Goal: Transaction & Acquisition: Purchase product/service

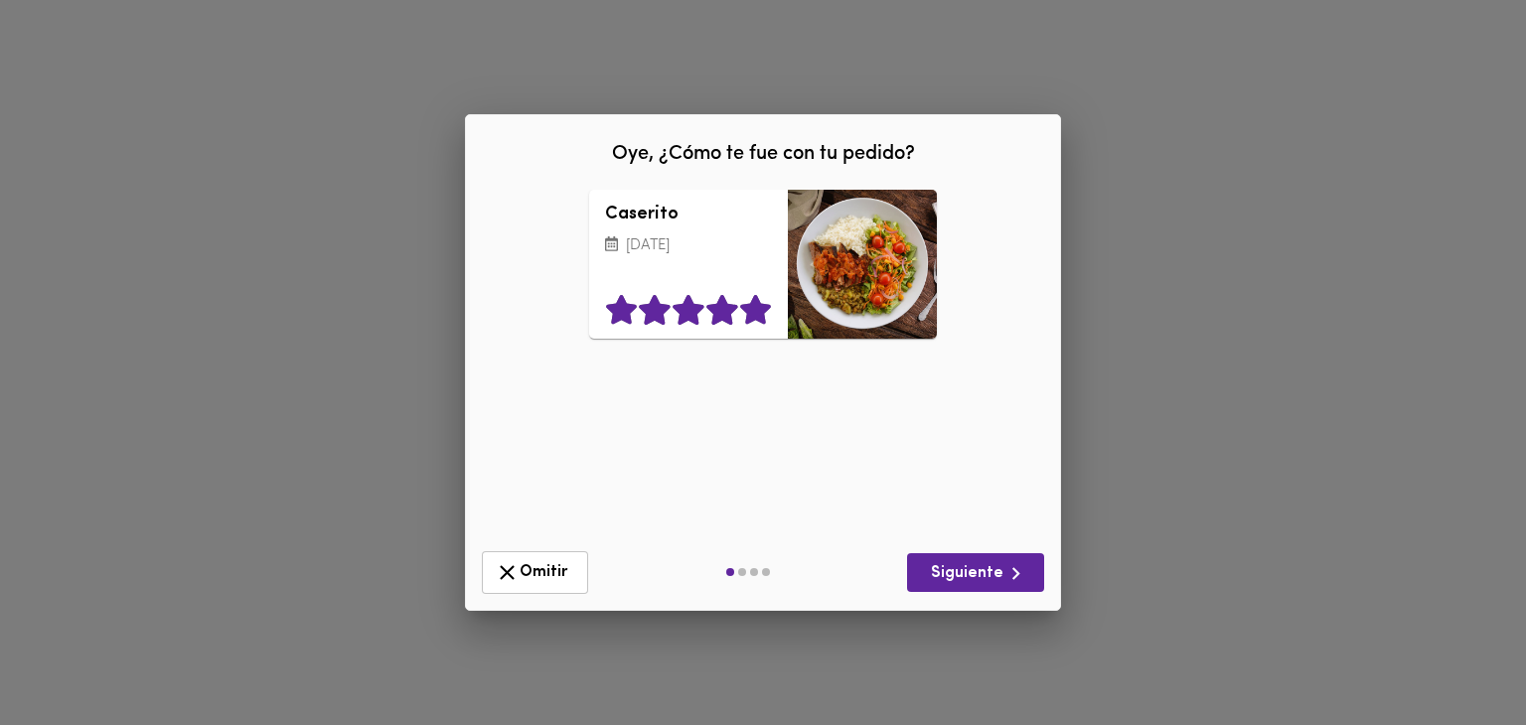
click at [750, 312] on icon at bounding box center [755, 310] width 31 height 30
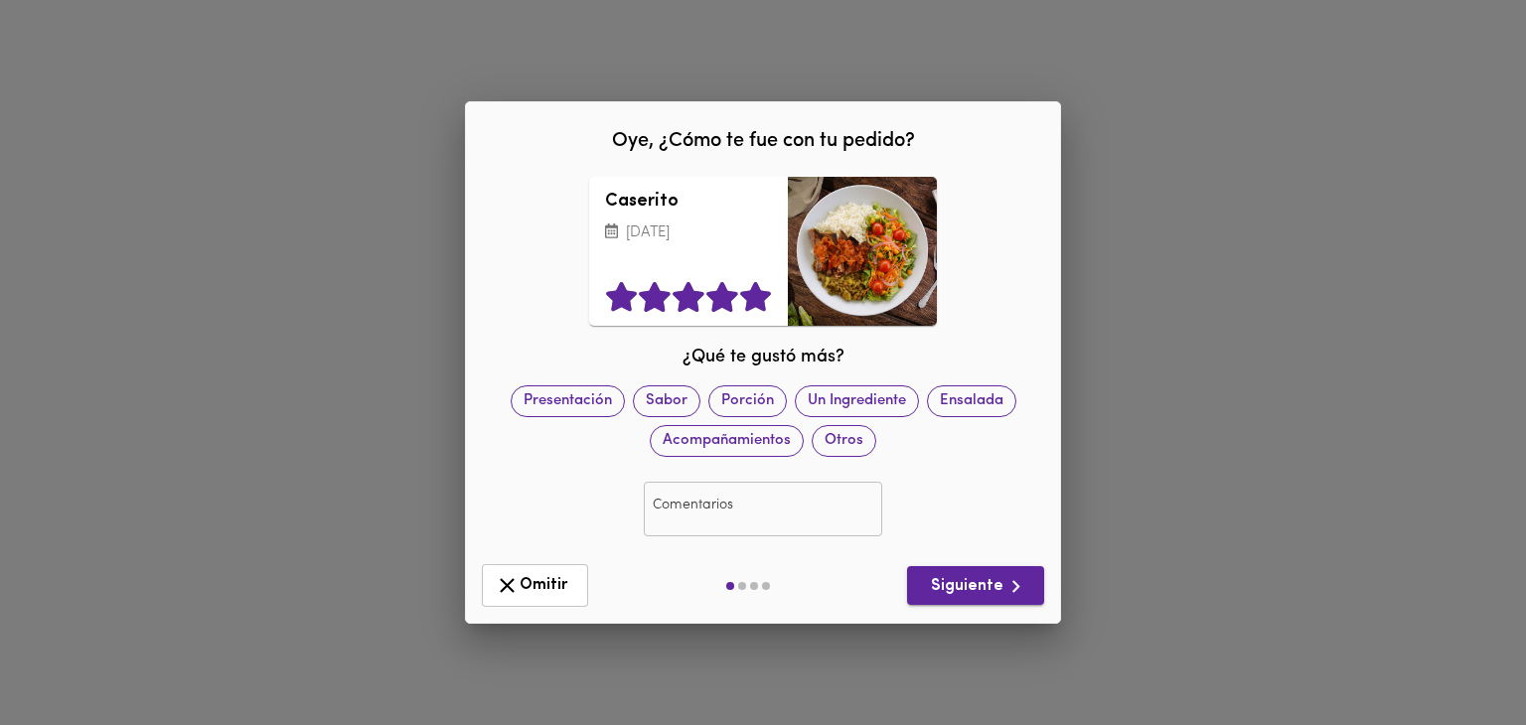
click at [965, 585] on span "Siguiente" at bounding box center [975, 586] width 105 height 25
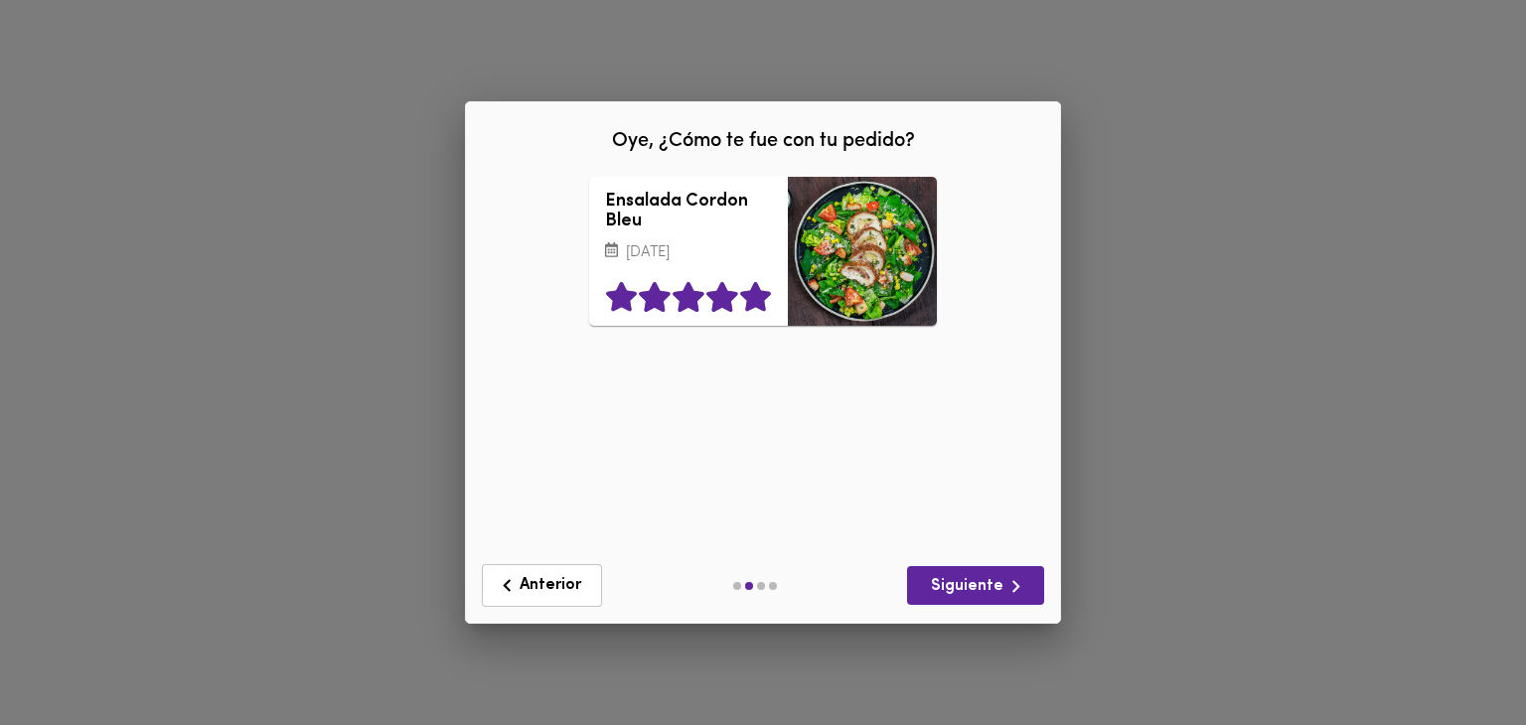
click at [764, 312] on icon at bounding box center [755, 297] width 31 height 30
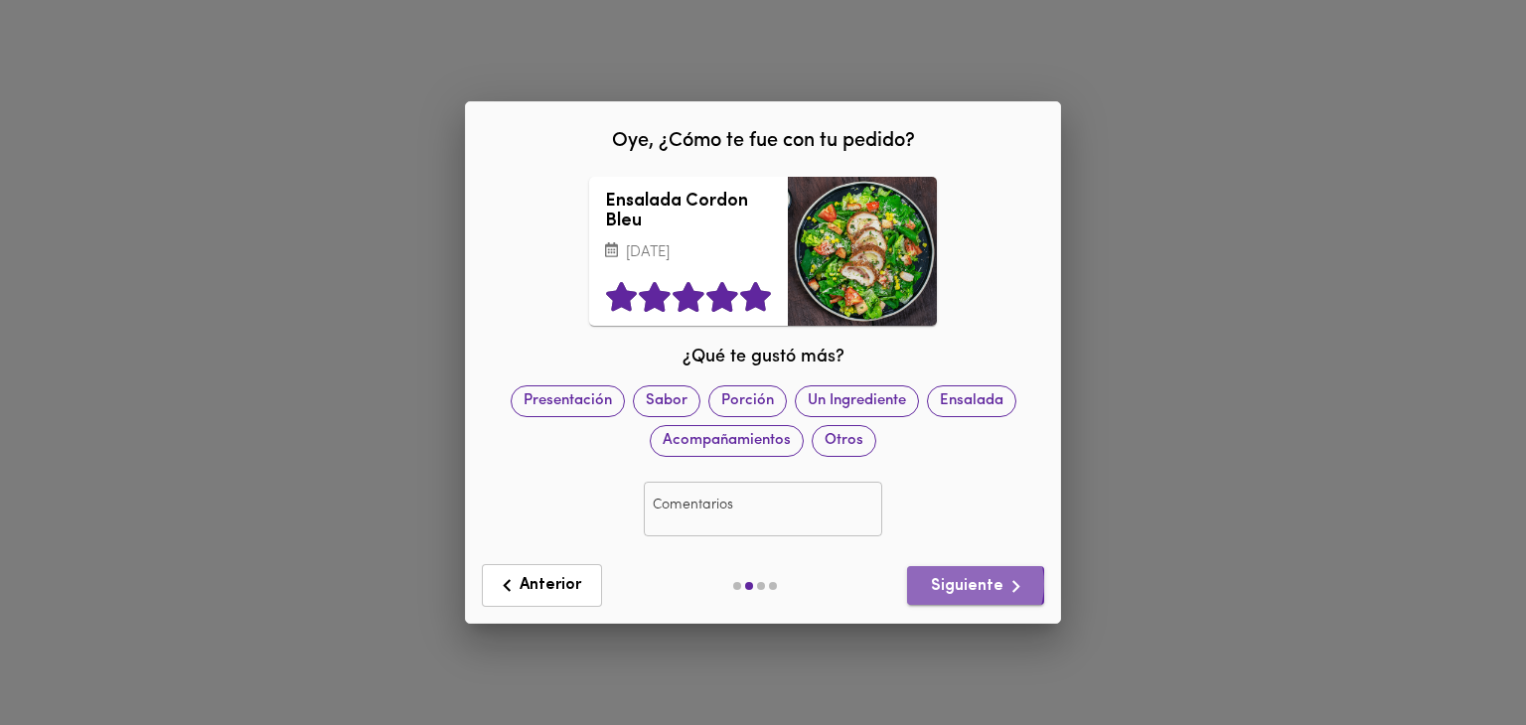
click at [967, 593] on span "Siguiente" at bounding box center [975, 586] width 105 height 25
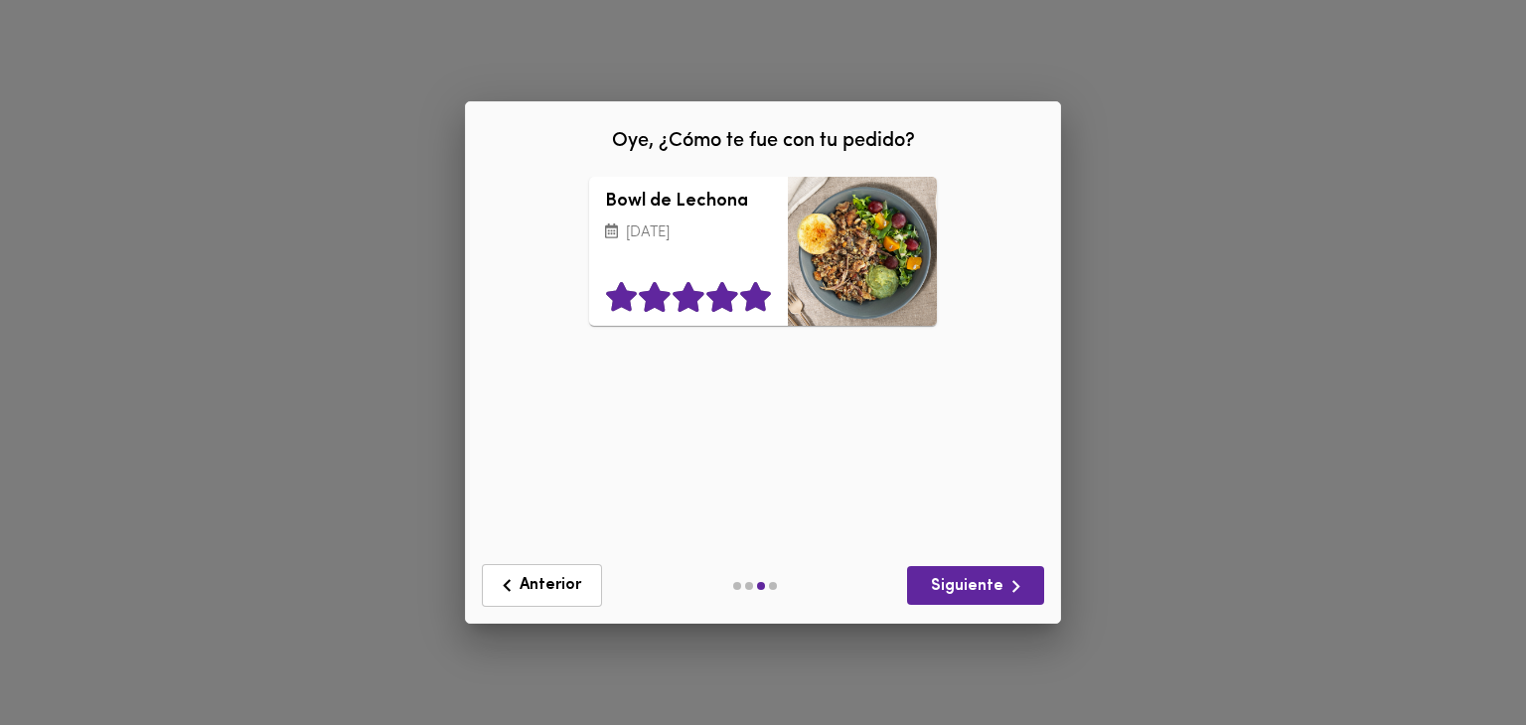
click at [757, 297] on icon at bounding box center [755, 297] width 31 height 30
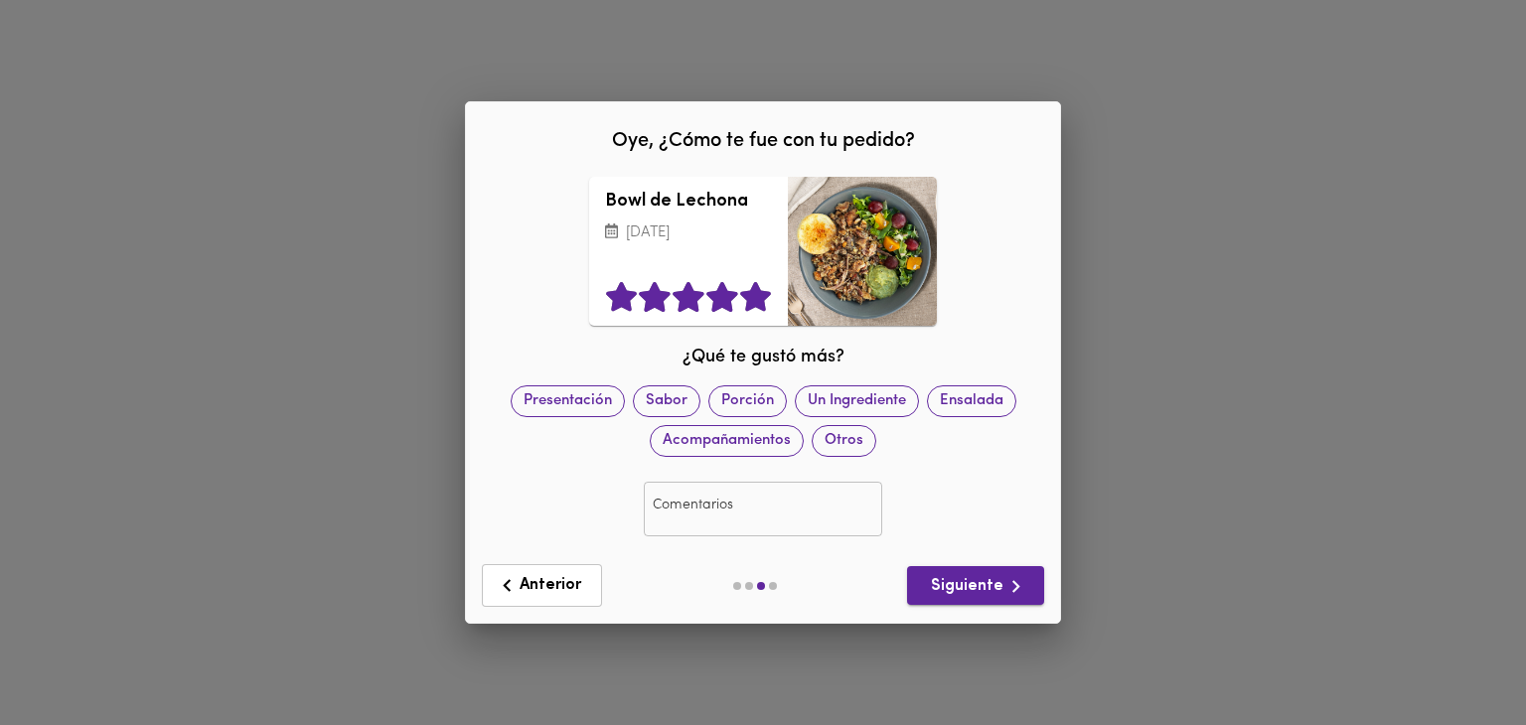
click at [960, 587] on span "Siguiente" at bounding box center [975, 586] width 105 height 25
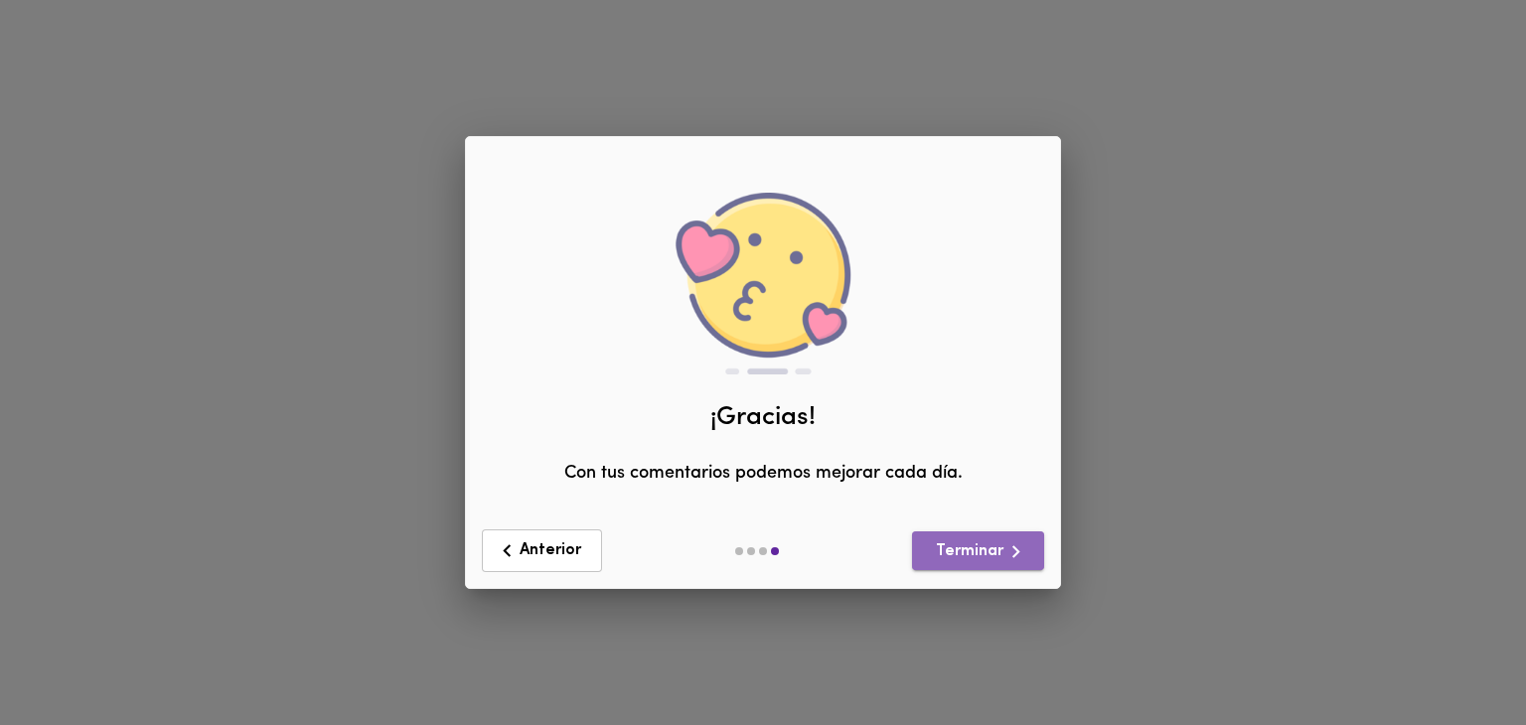
click at [991, 555] on span "Terminar" at bounding box center [978, 551] width 100 height 25
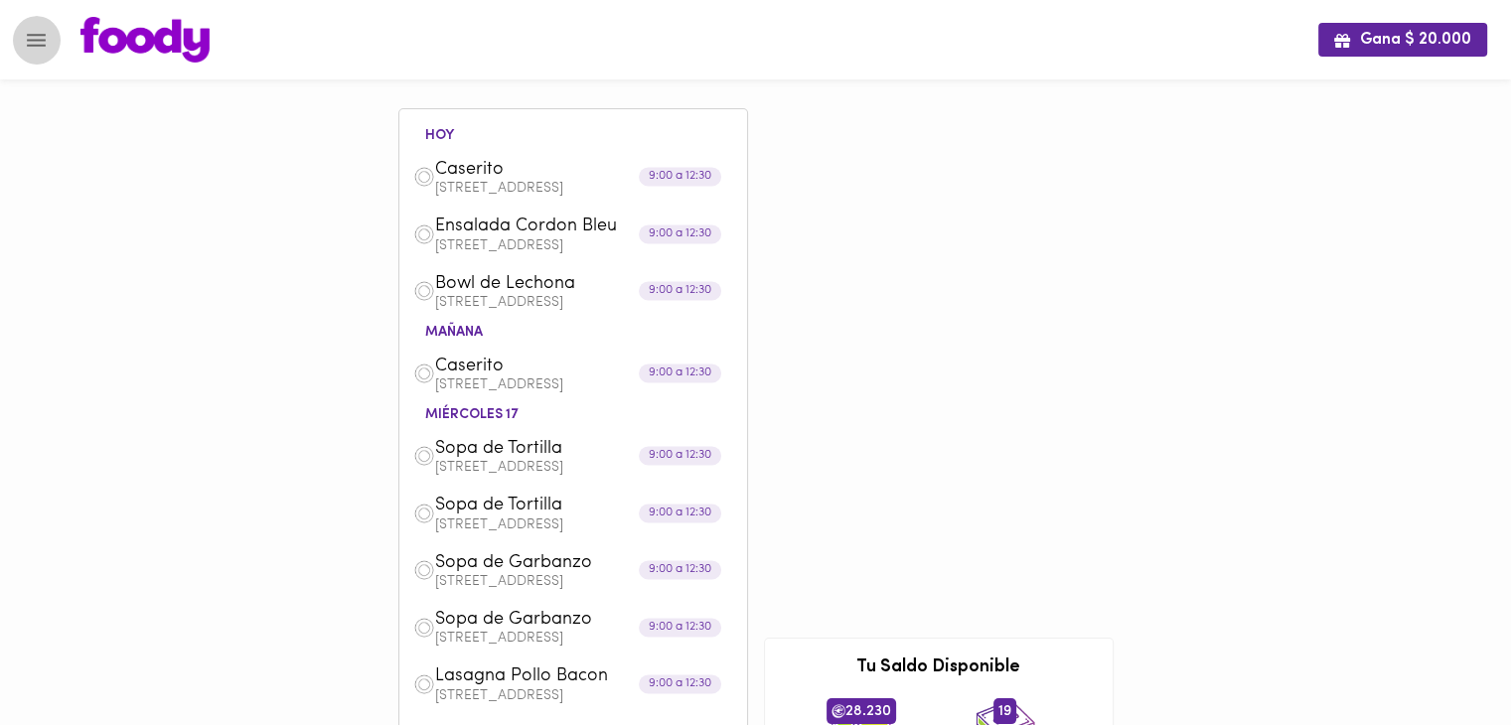
click at [42, 43] on icon "Menu" at bounding box center [36, 40] width 25 height 25
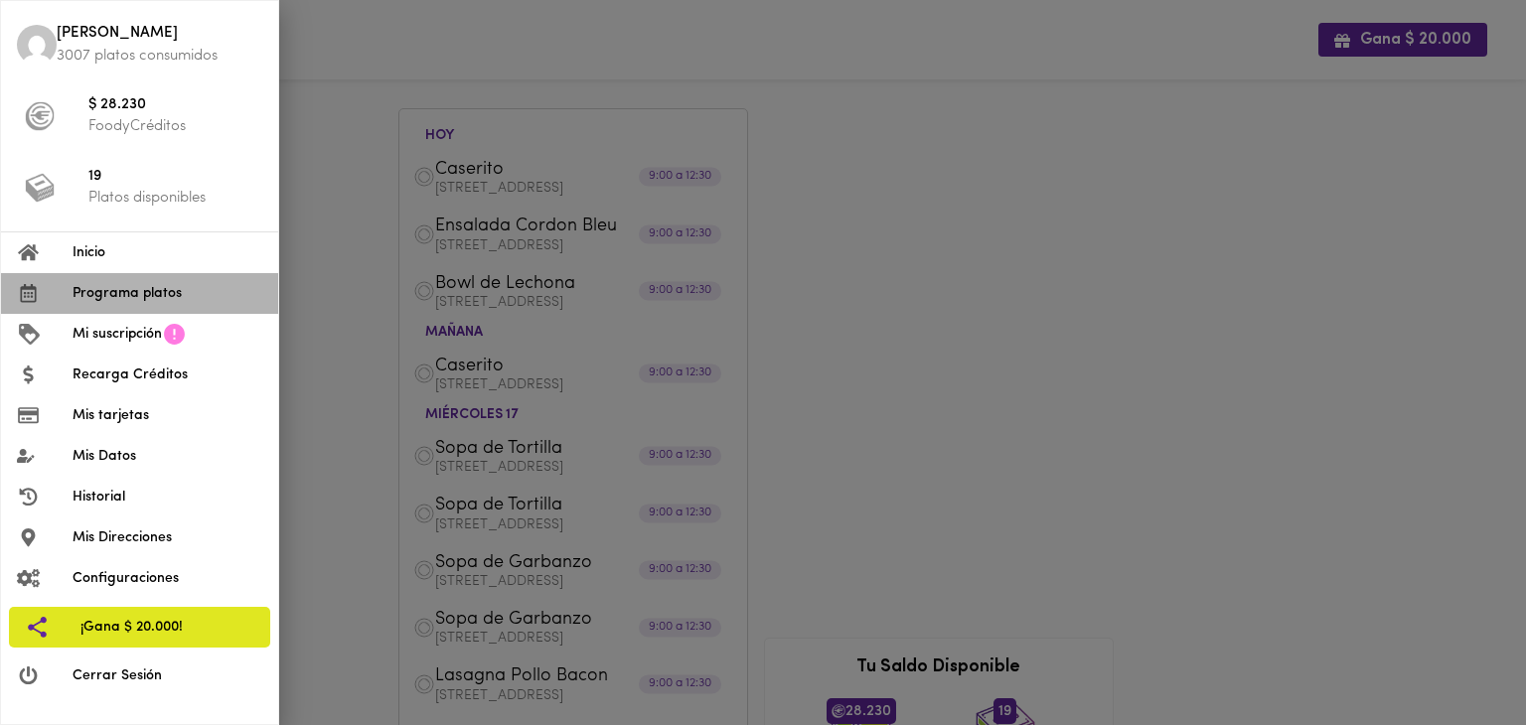
click at [136, 284] on span "Programa platos" at bounding box center [168, 293] width 190 height 21
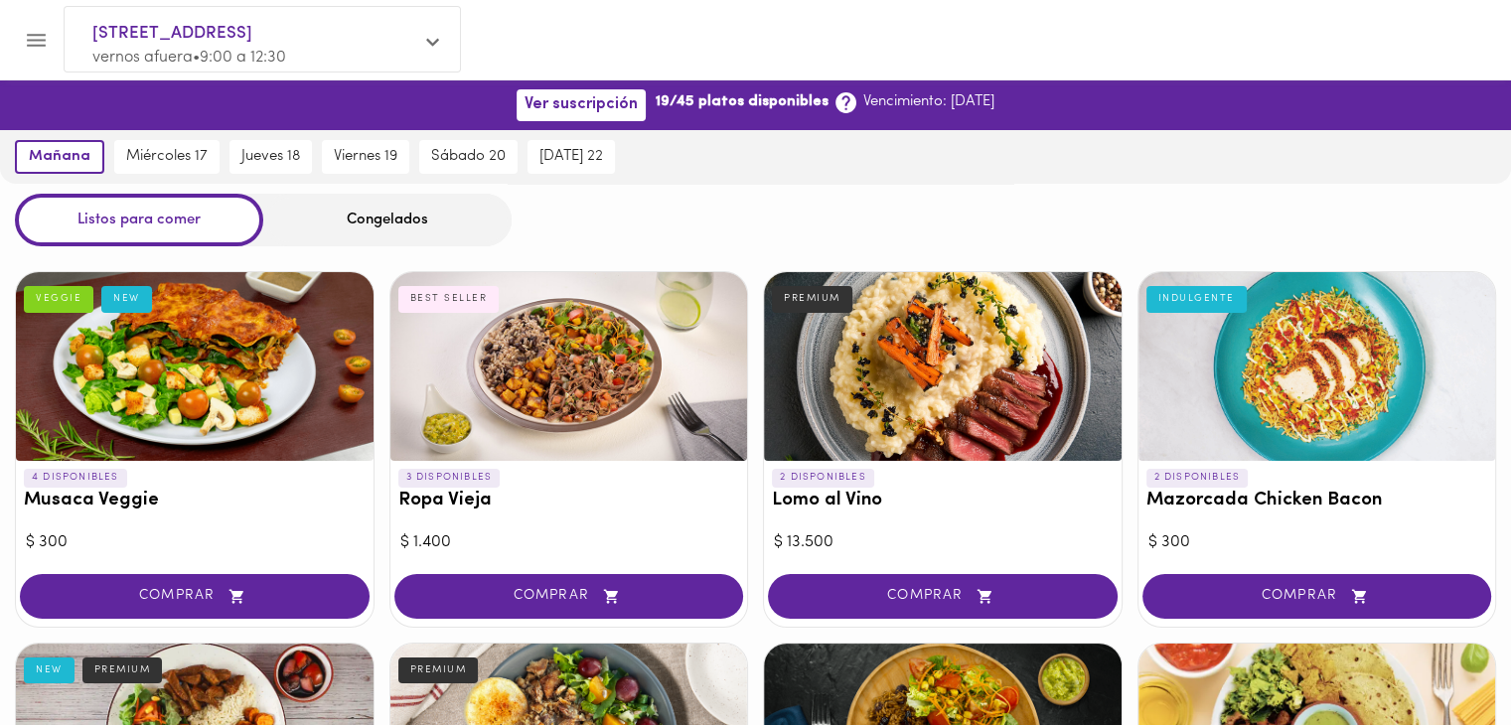
click at [40, 46] on icon "Menu" at bounding box center [36, 40] width 25 height 25
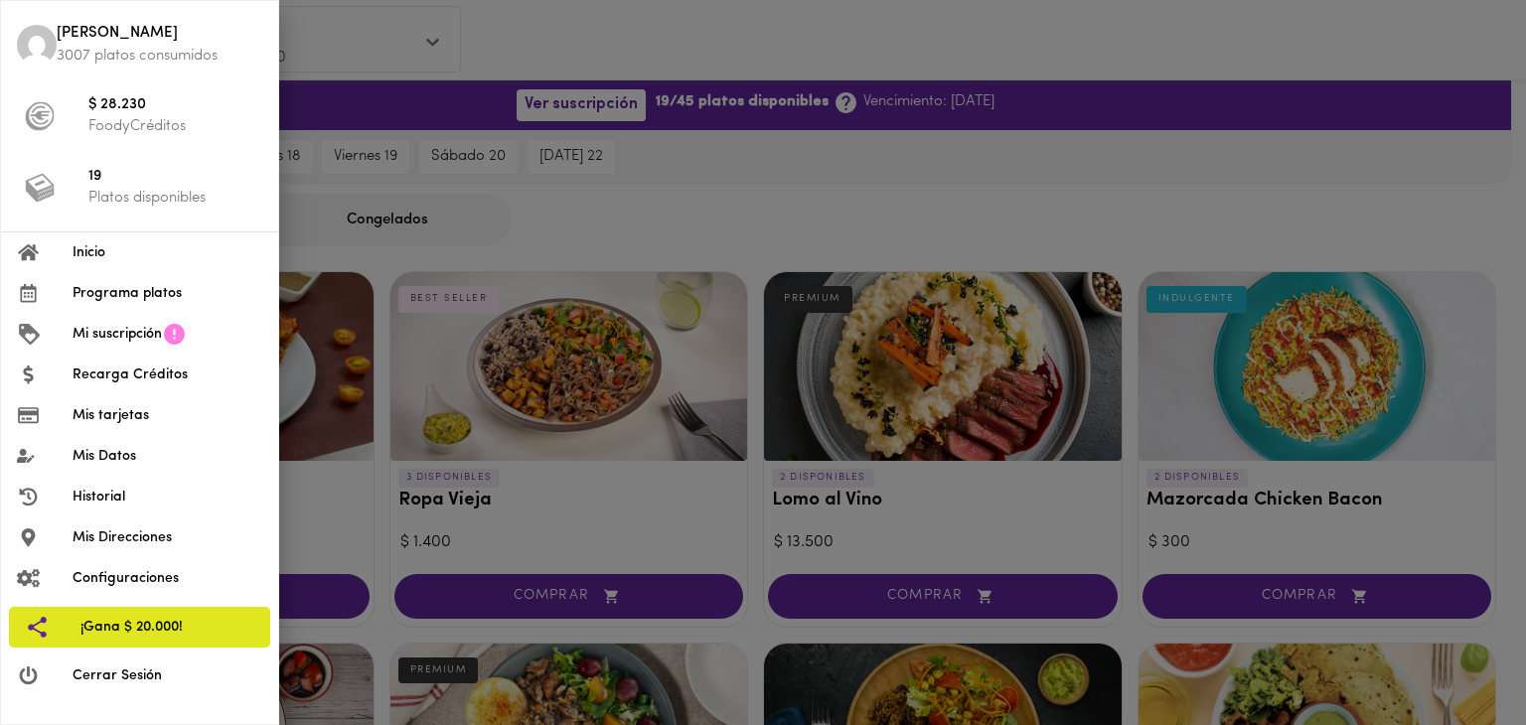
click at [85, 283] on span "Programa platos" at bounding box center [168, 293] width 190 height 21
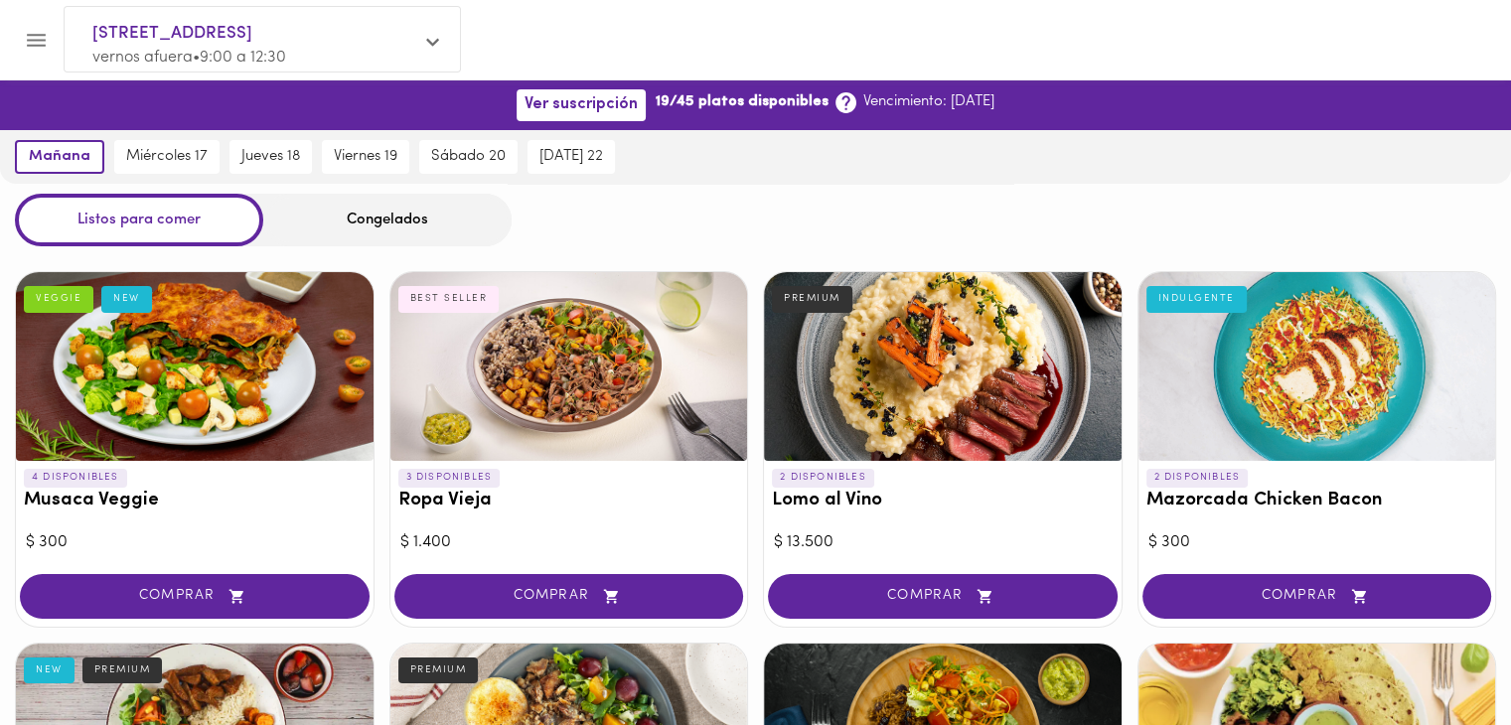
click at [52, 44] on button "Menu" at bounding box center [36, 40] width 49 height 49
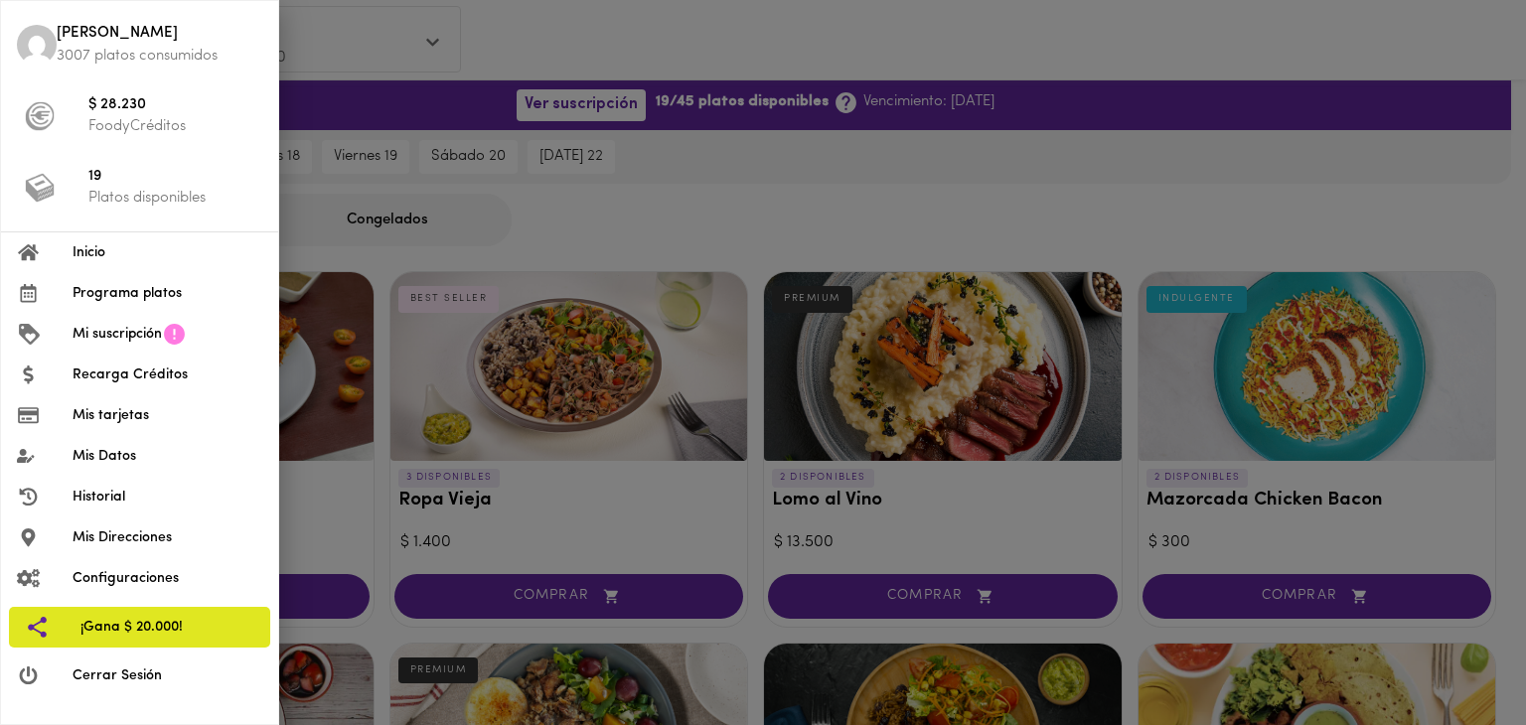
click at [87, 249] on span "Inicio" at bounding box center [168, 252] width 190 height 21
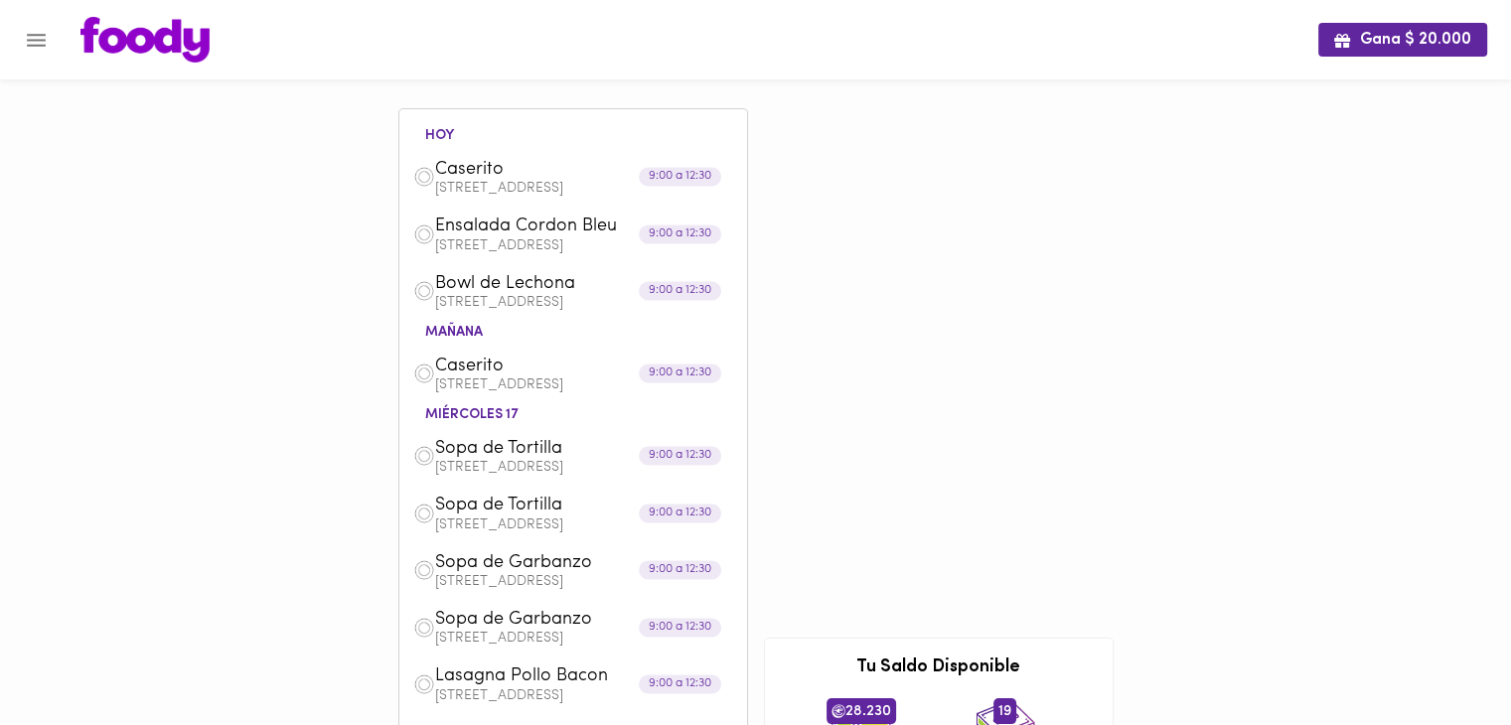
click at [32, 37] on icon "Menu" at bounding box center [36, 40] width 25 height 25
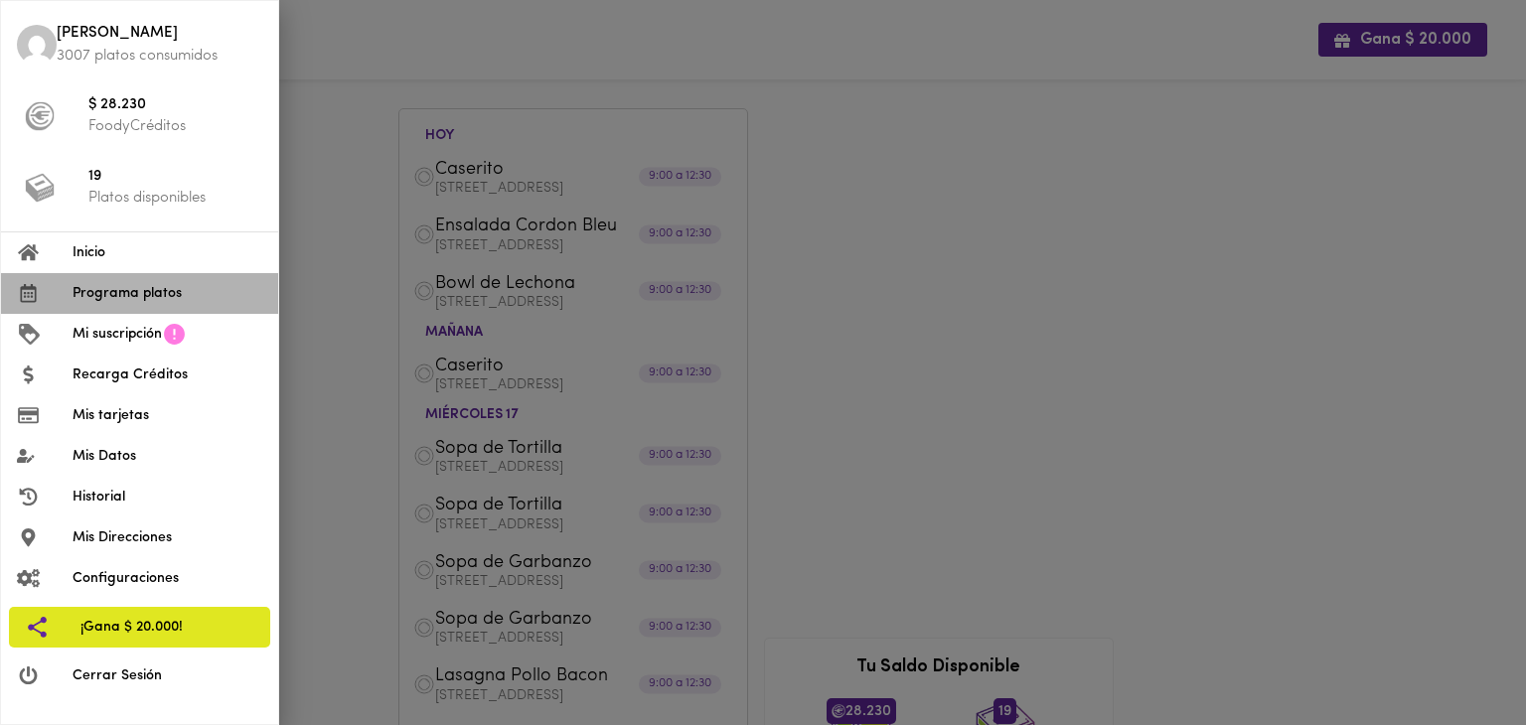
click at [152, 295] on span "Programa platos" at bounding box center [168, 293] width 190 height 21
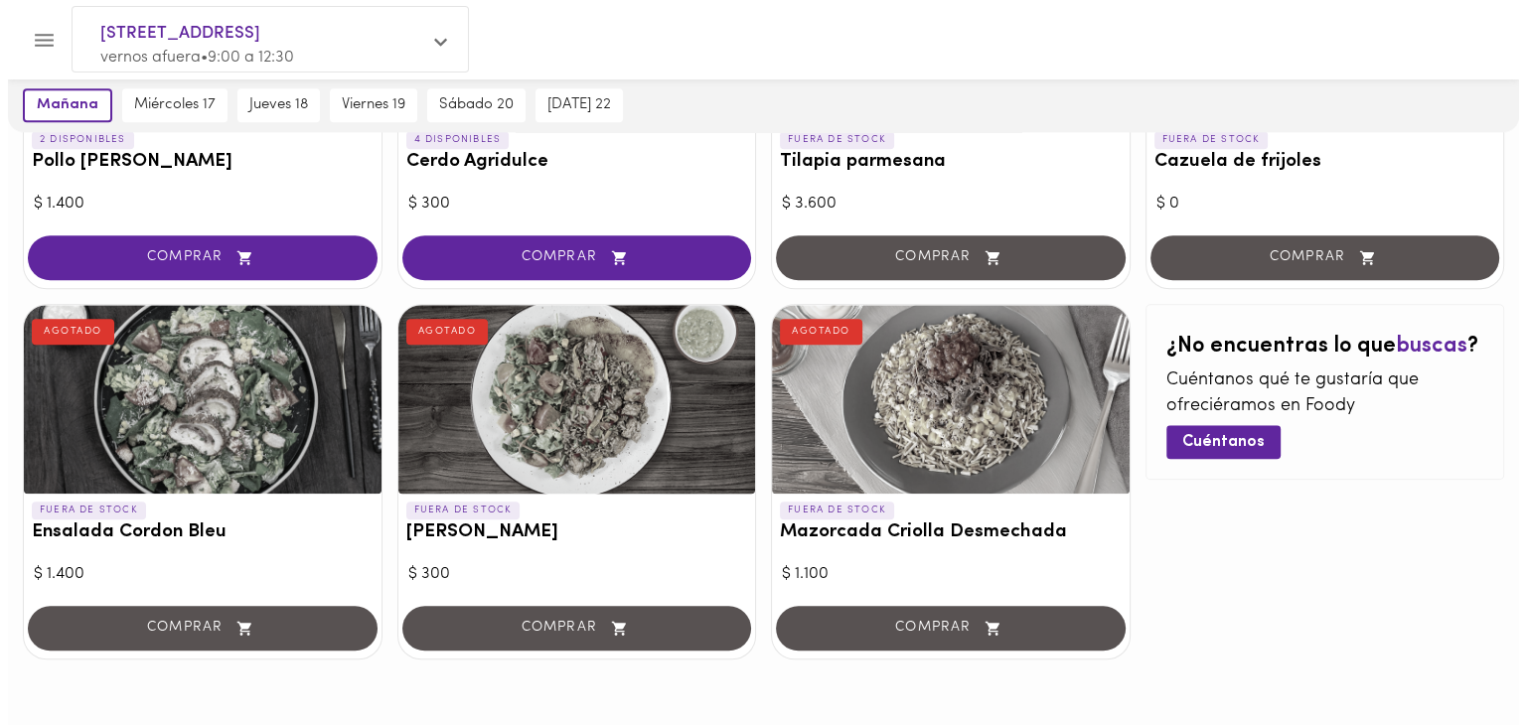
scroll to position [1456, 0]
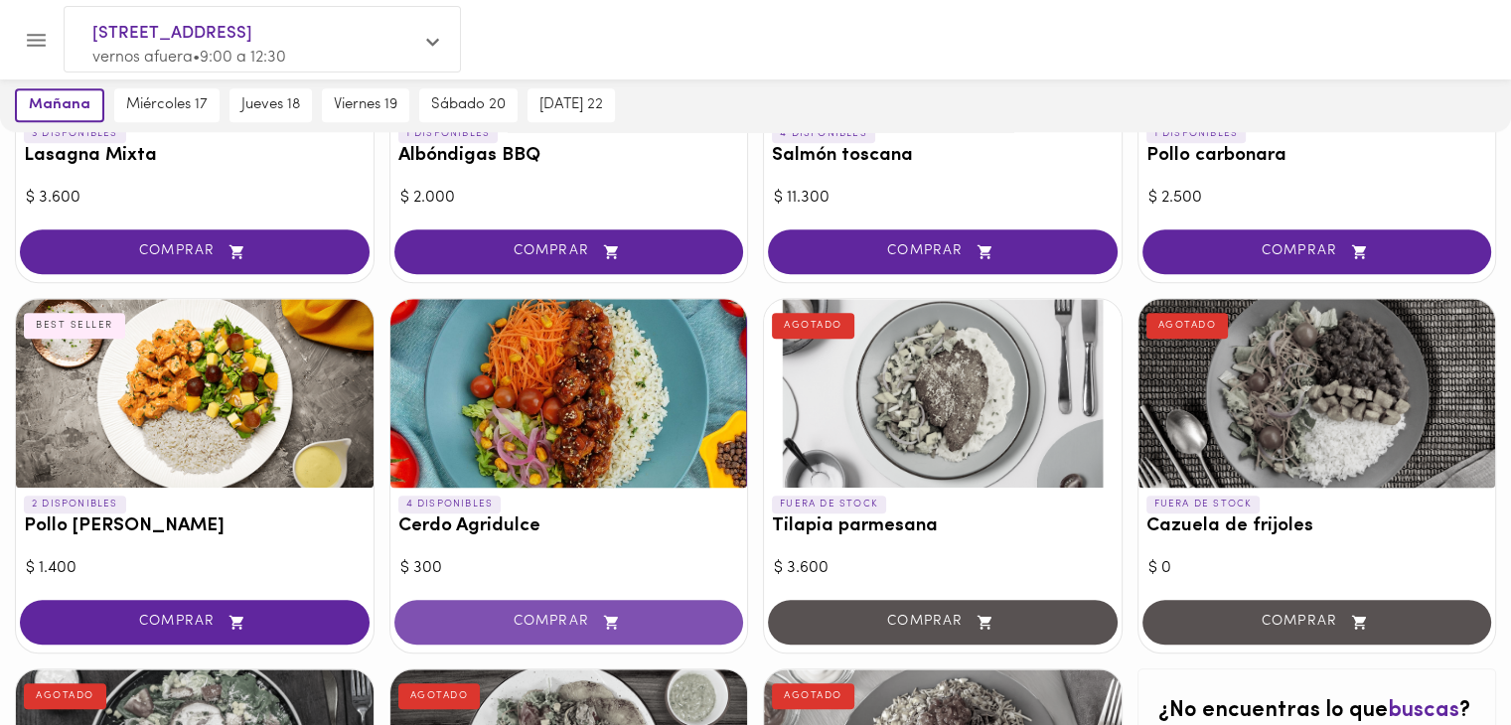
click at [520, 616] on span "COMPRAR" at bounding box center [569, 622] width 300 height 17
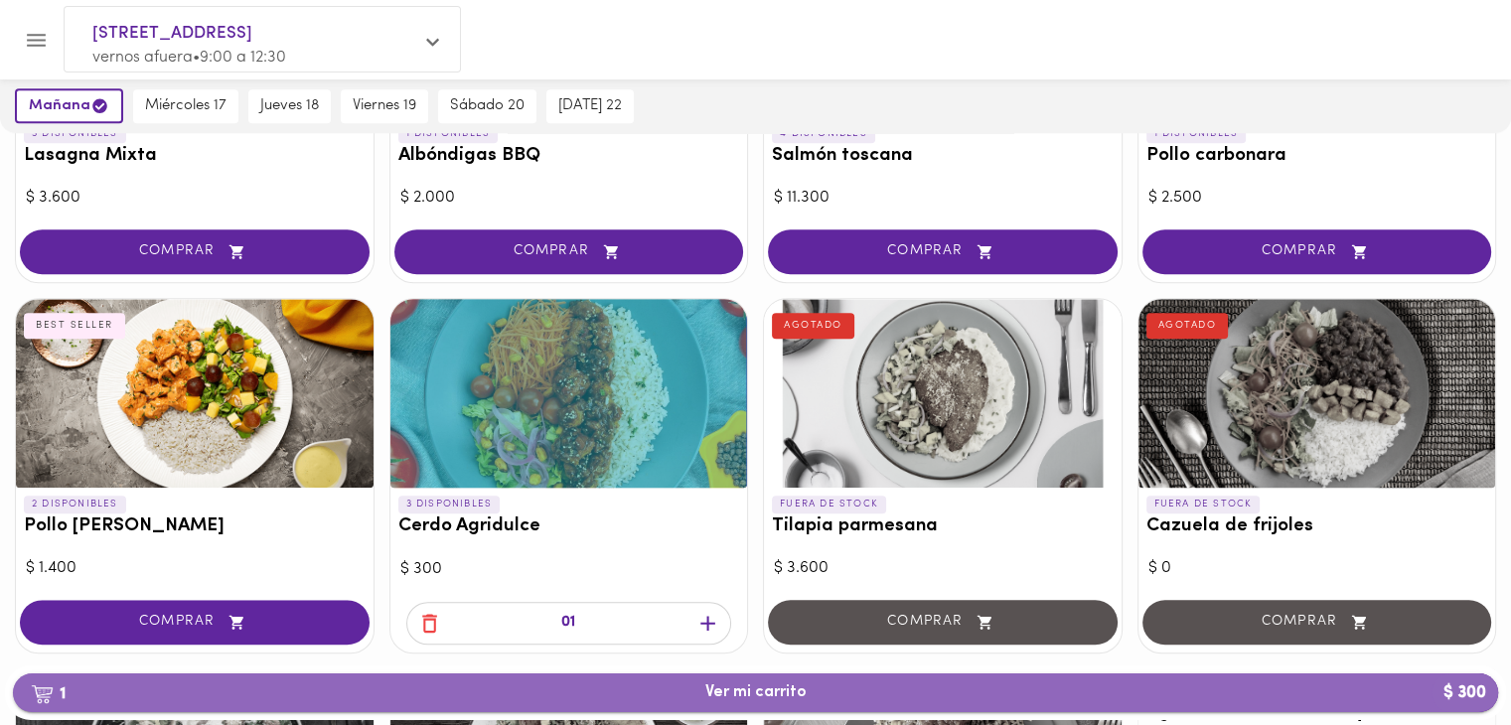
click at [818, 696] on span "1 Ver mi carrito $ 300" at bounding box center [755, 692] width 1453 height 19
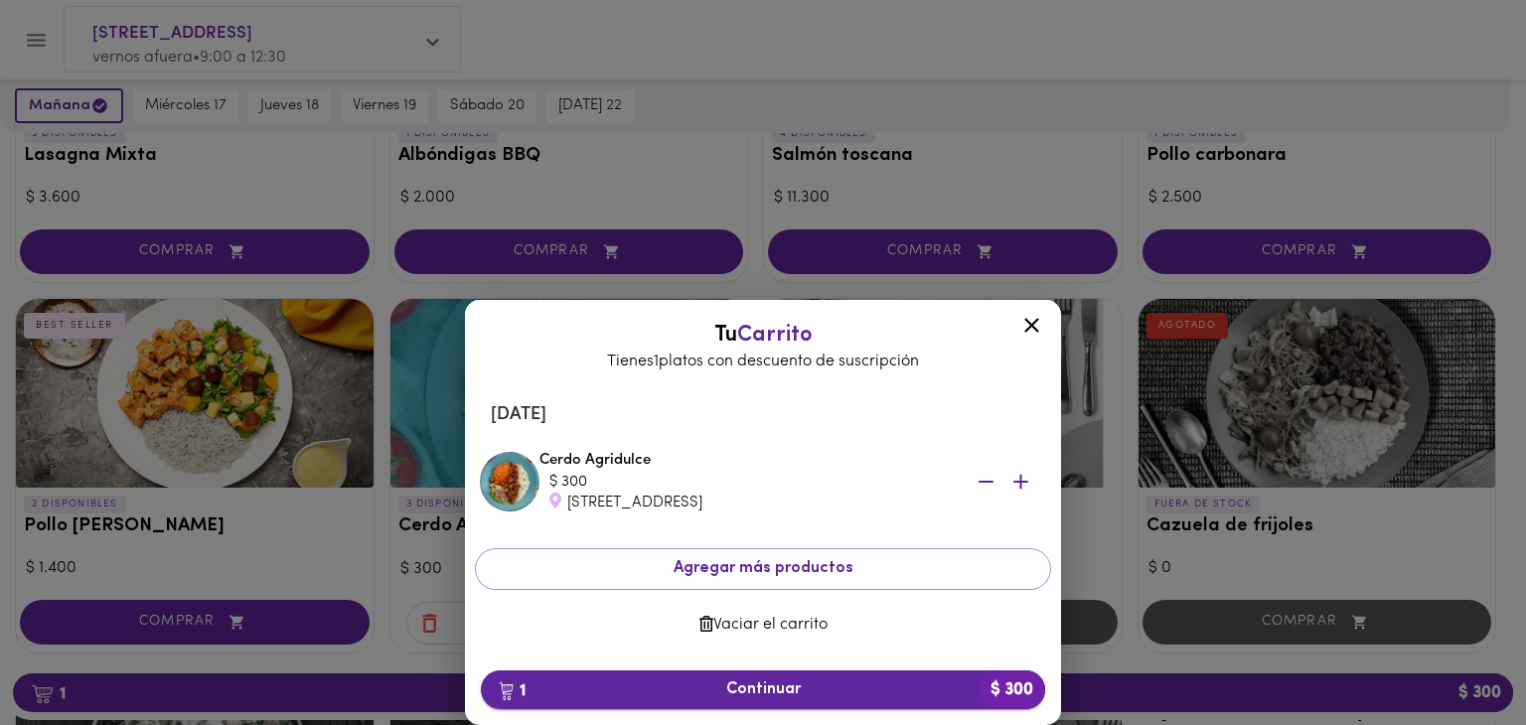
click at [863, 687] on span "1 Continuar $ 300" at bounding box center [763, 689] width 532 height 19
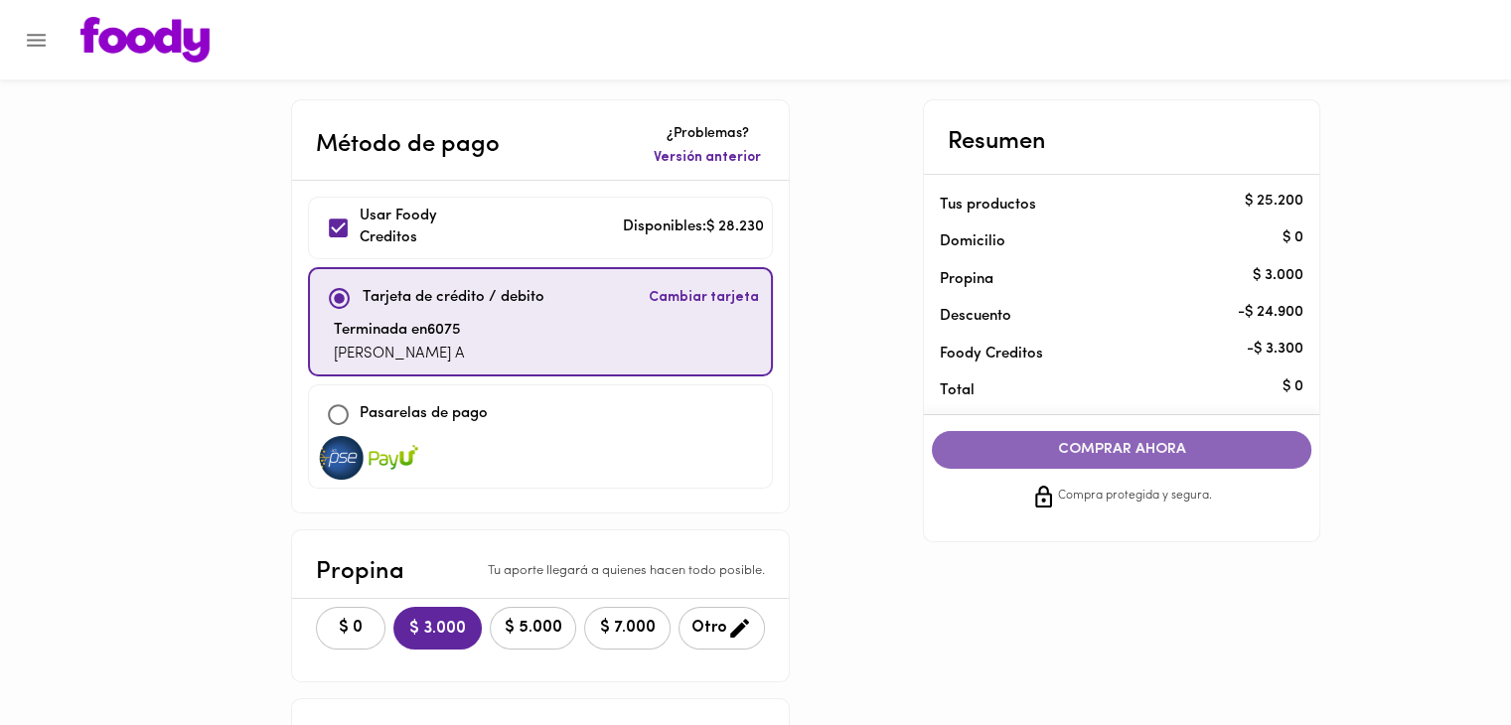
click at [1073, 455] on span "COMPRAR AHORA" at bounding box center [1122, 450] width 340 height 18
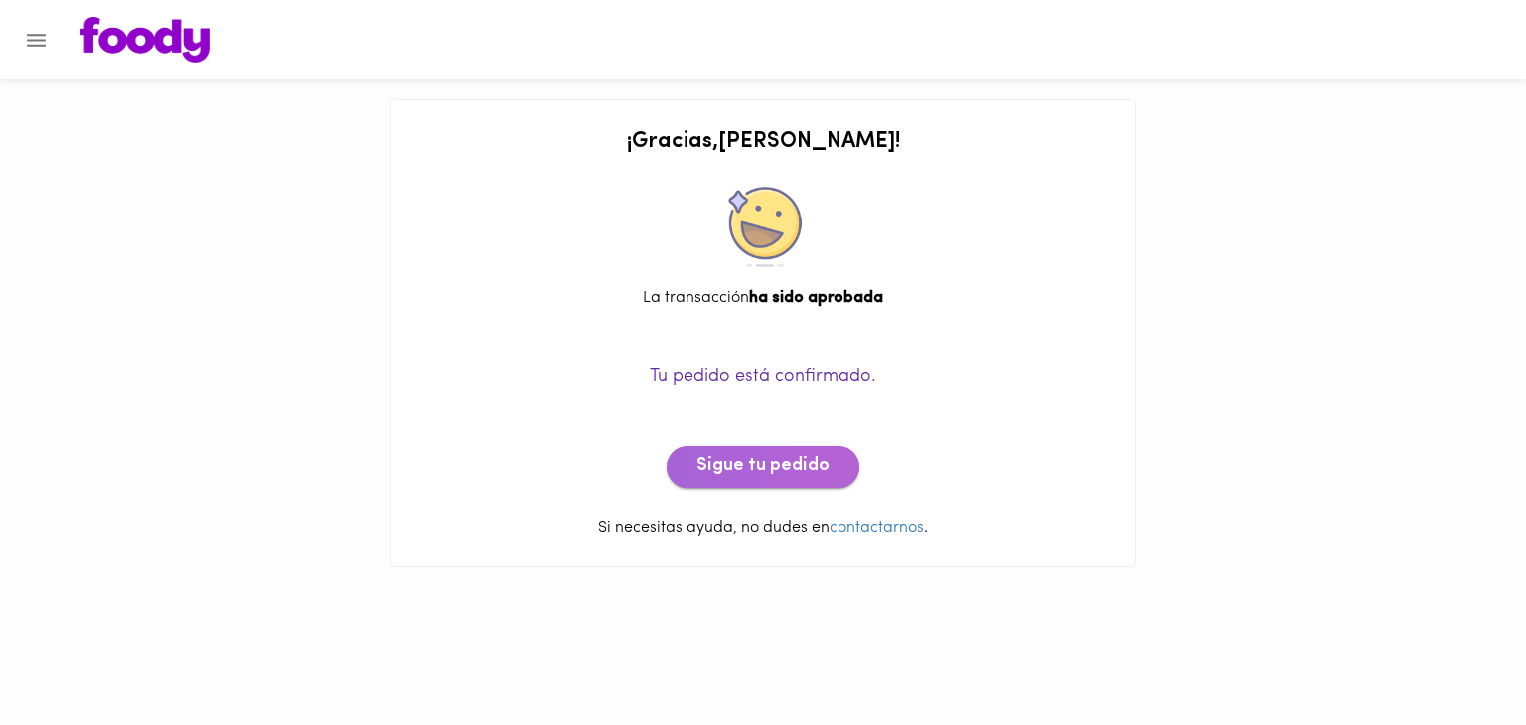
click at [779, 472] on span "Sigue tu pedido" at bounding box center [762, 467] width 133 height 22
